Goal: Task Accomplishment & Management: Use online tool/utility

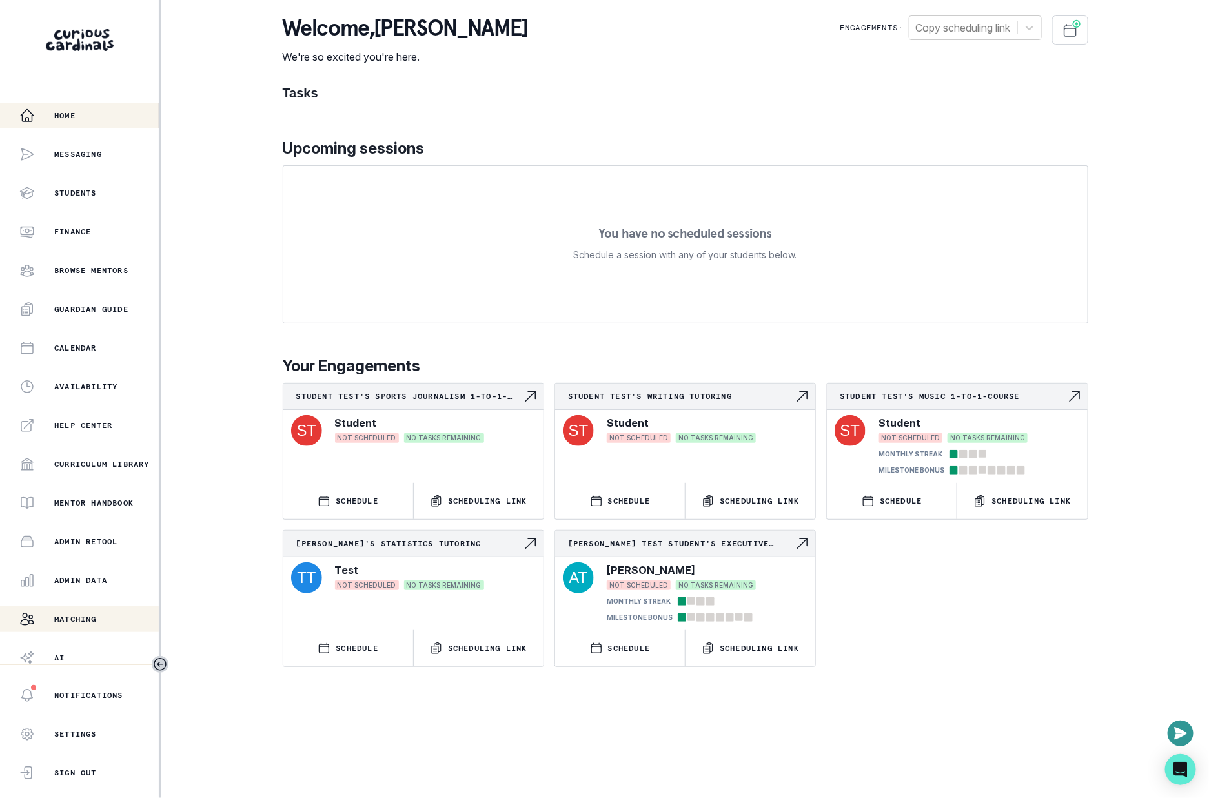
click at [139, 612] on div "Matching" at bounding box center [88, 618] width 139 height 15
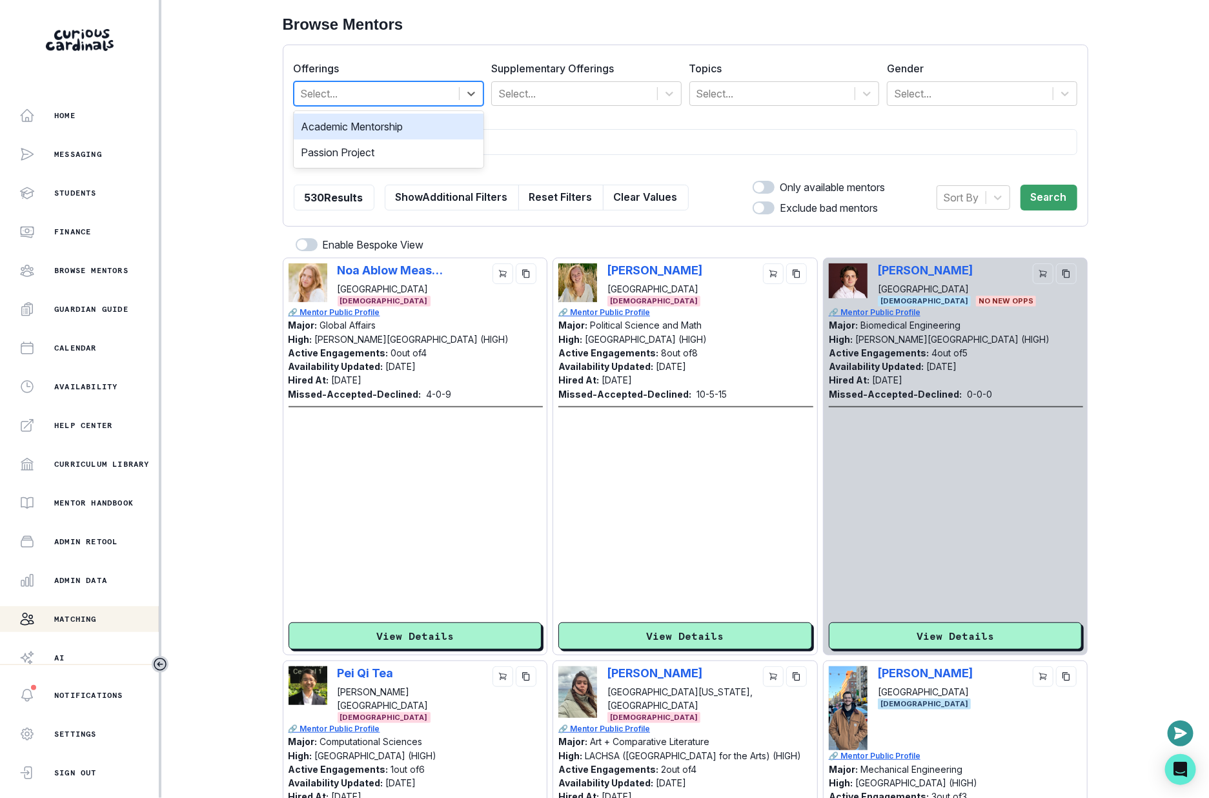
click at [346, 85] on div at bounding box center [377, 94] width 152 height 18
click at [768, 94] on div at bounding box center [772, 94] width 152 height 18
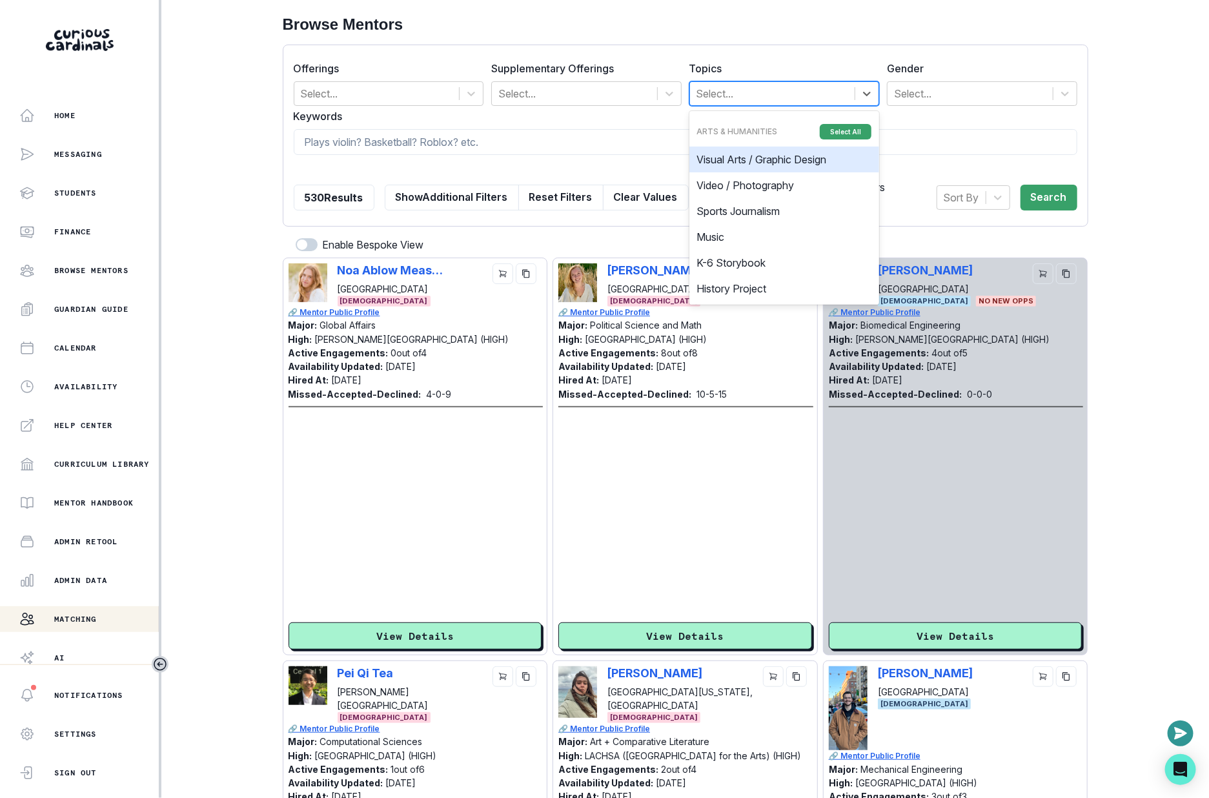
click at [768, 94] on div at bounding box center [772, 94] width 152 height 18
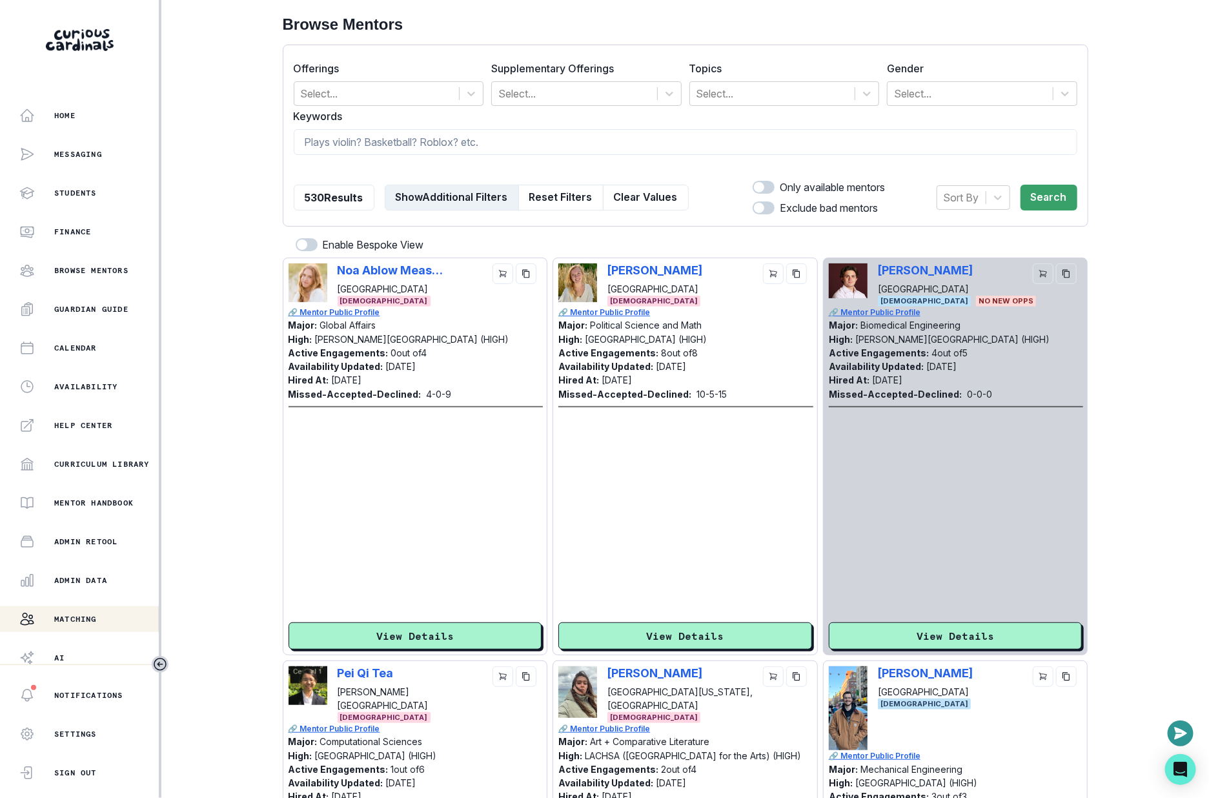
click at [475, 194] on button "Show Additional Filters" at bounding box center [452, 198] width 134 height 26
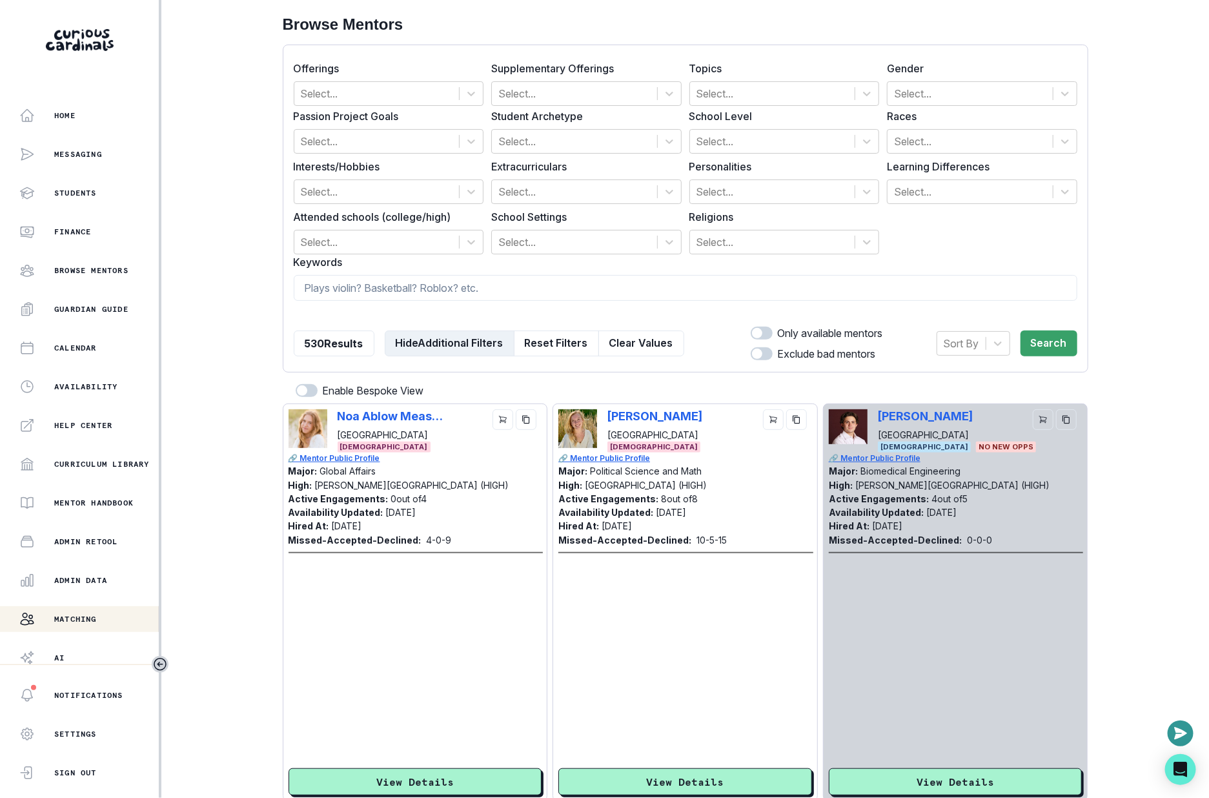
click at [481, 342] on button "Hide Additional Filters" at bounding box center [450, 343] width 130 height 26
